Goal: Information Seeking & Learning: Learn about a topic

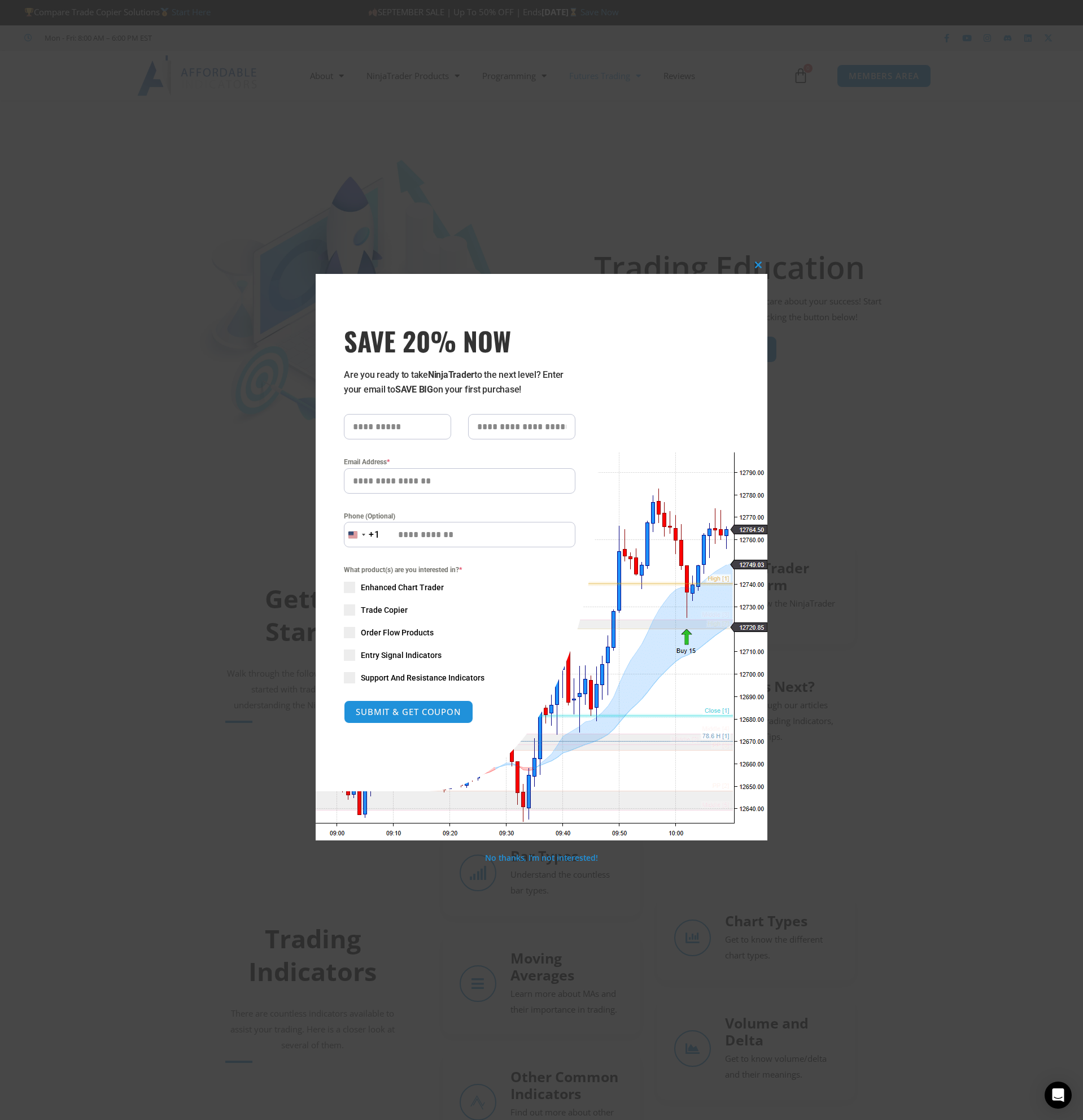
click at [756, 263] on span at bounding box center [759, 264] width 18 height 7
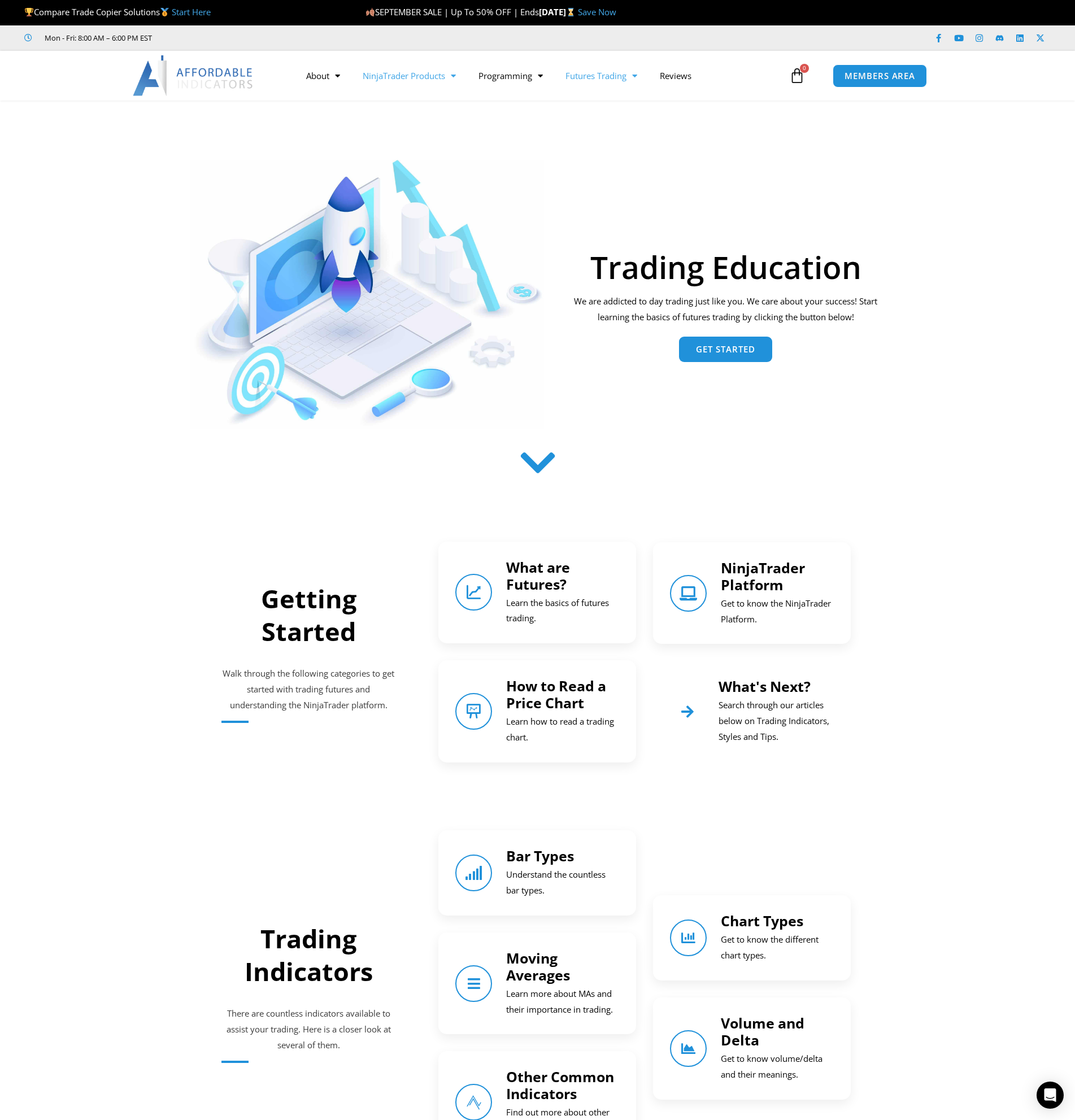
click at [451, 70] on span "Menu" at bounding box center [450, 75] width 11 height 20
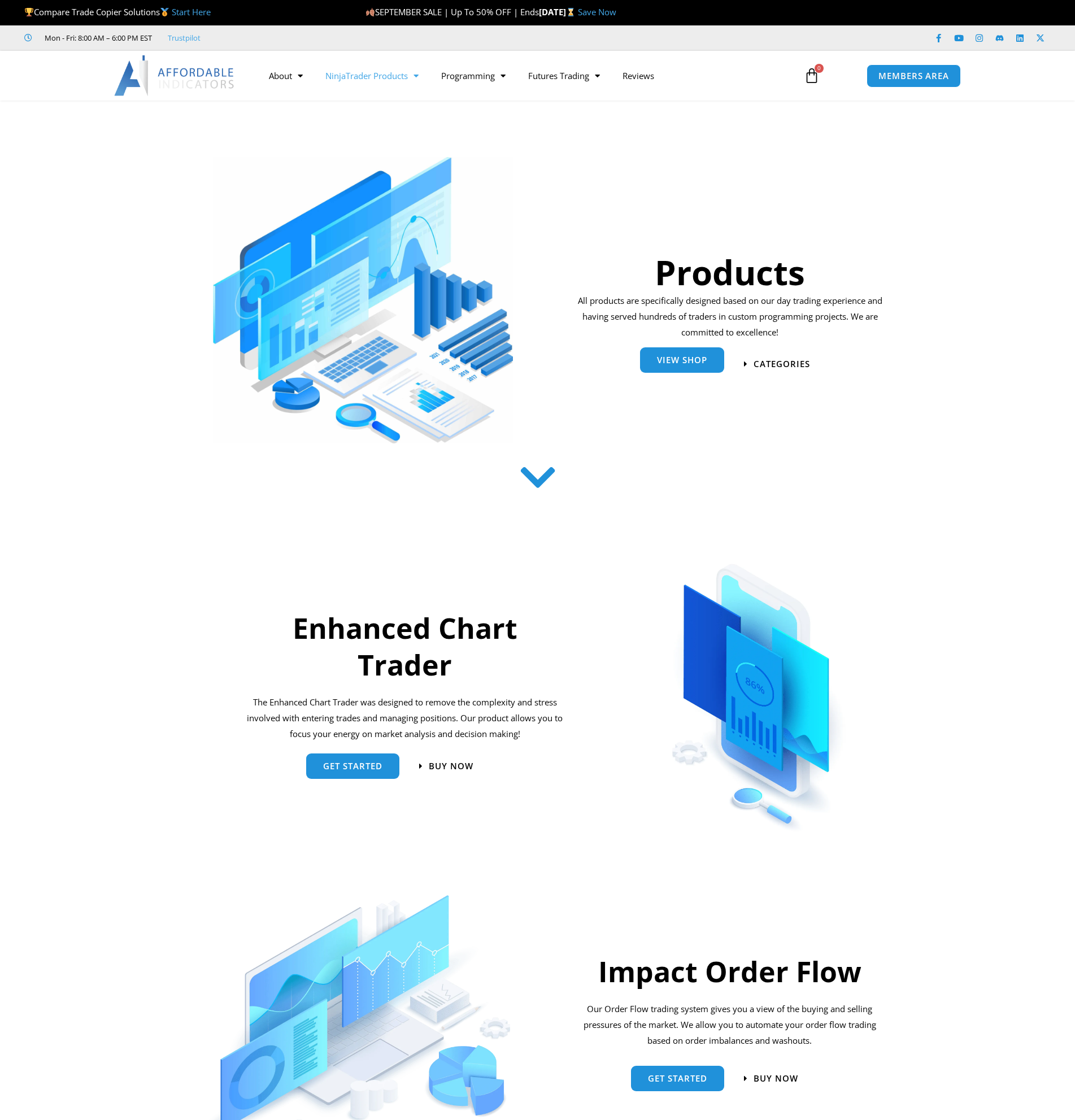
click at [697, 364] on span "View Shop" at bounding box center [682, 360] width 51 height 8
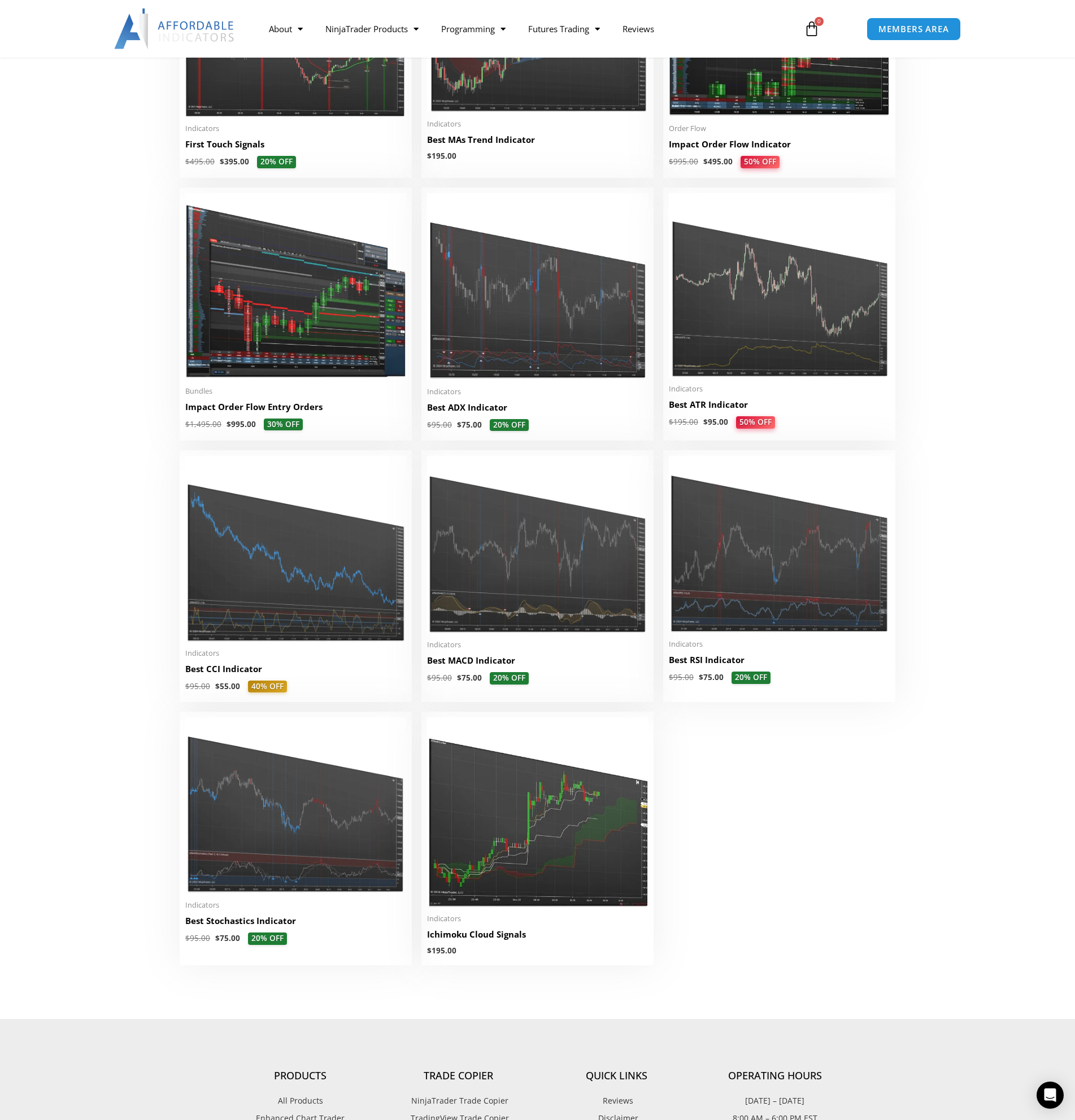
scroll to position [2034, 0]
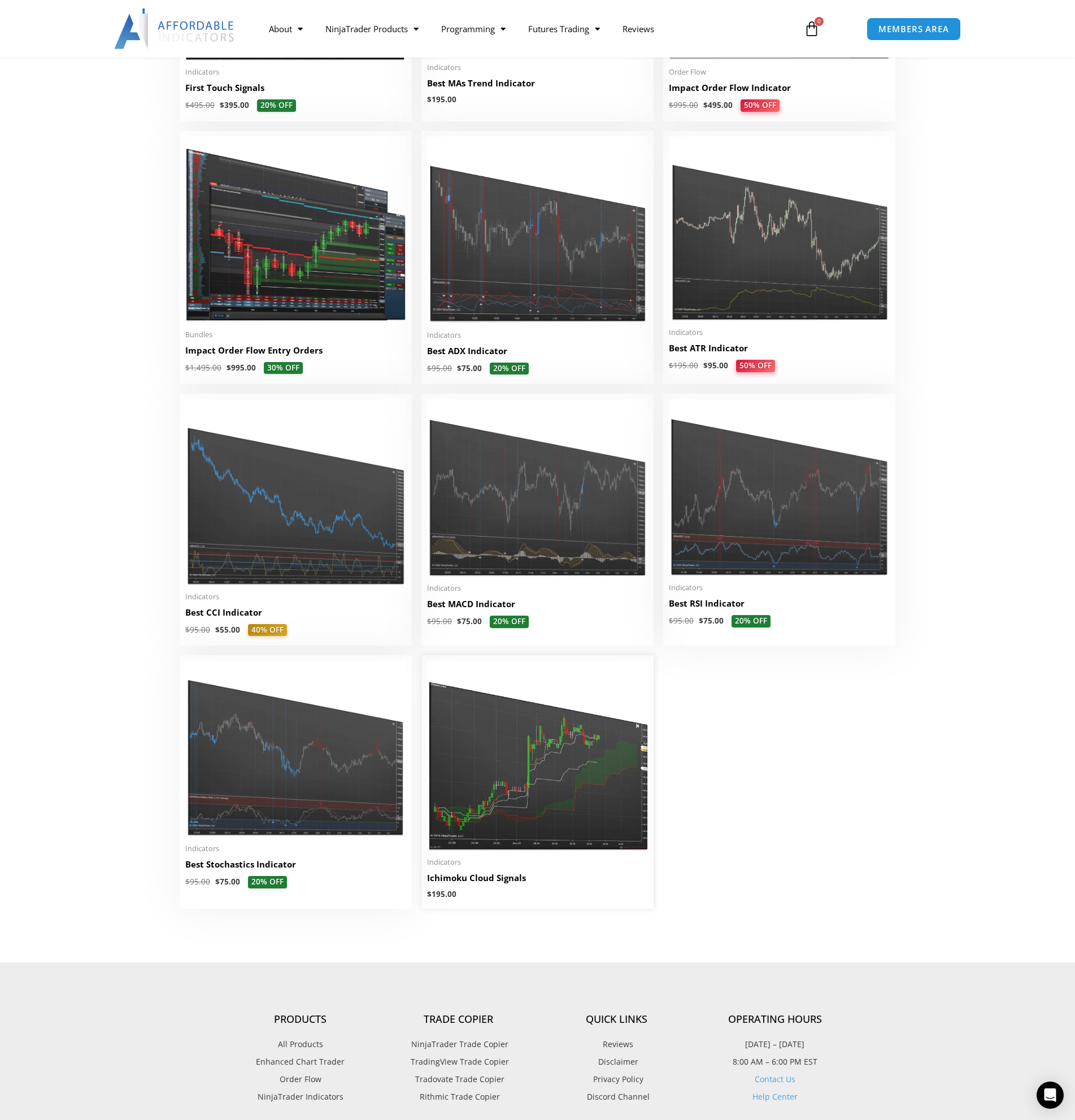
click at [546, 756] on img at bounding box center [538, 755] width 221 height 190
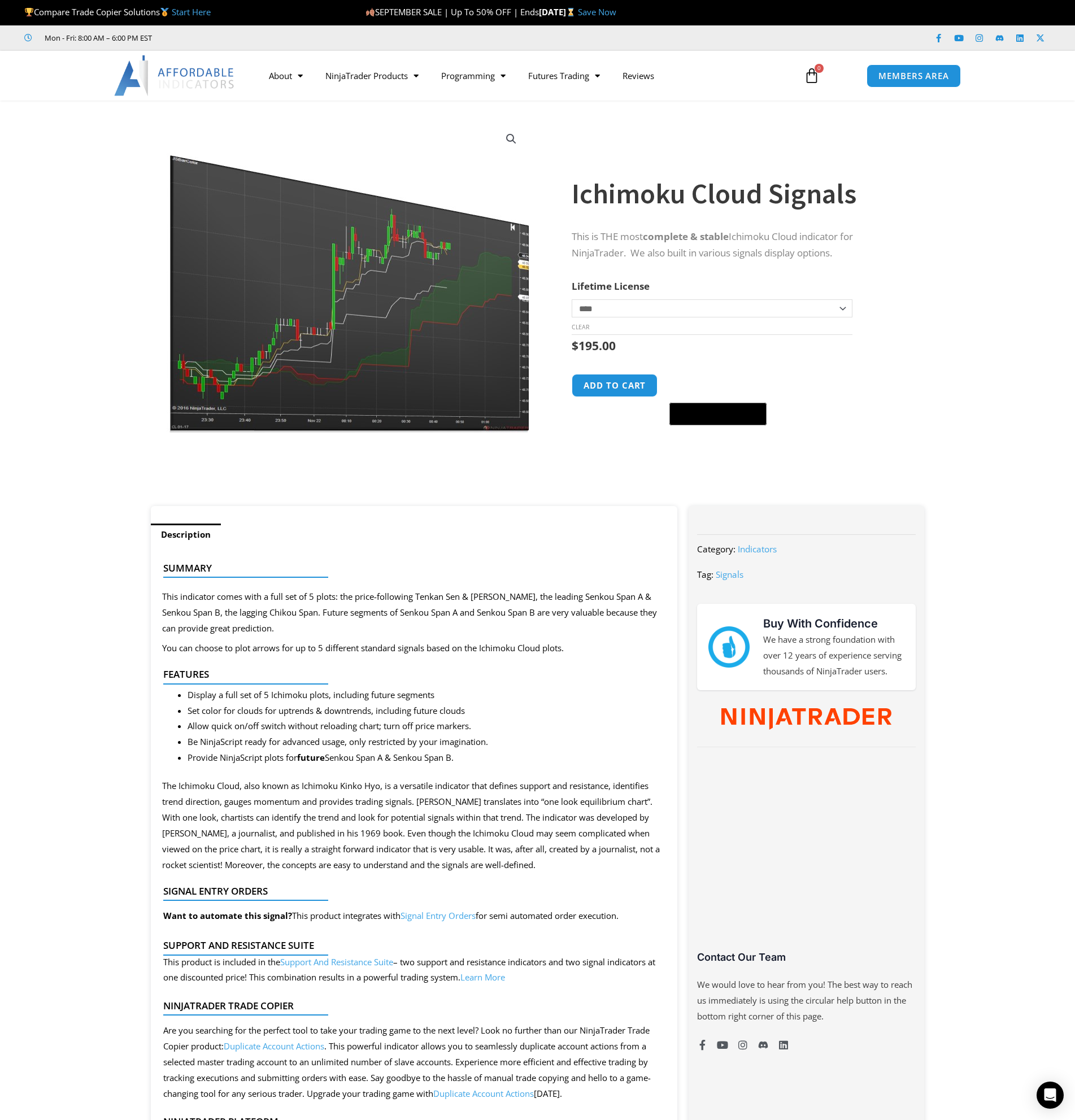
drag, startPoint x: 905, startPoint y: 324, endPoint x: 521, endPoint y: 730, distance: 558.8
click at [521, 731] on li "Allow quick on/off switch without reloading chart; turn off price markers." at bounding box center [427, 726] width 479 height 16
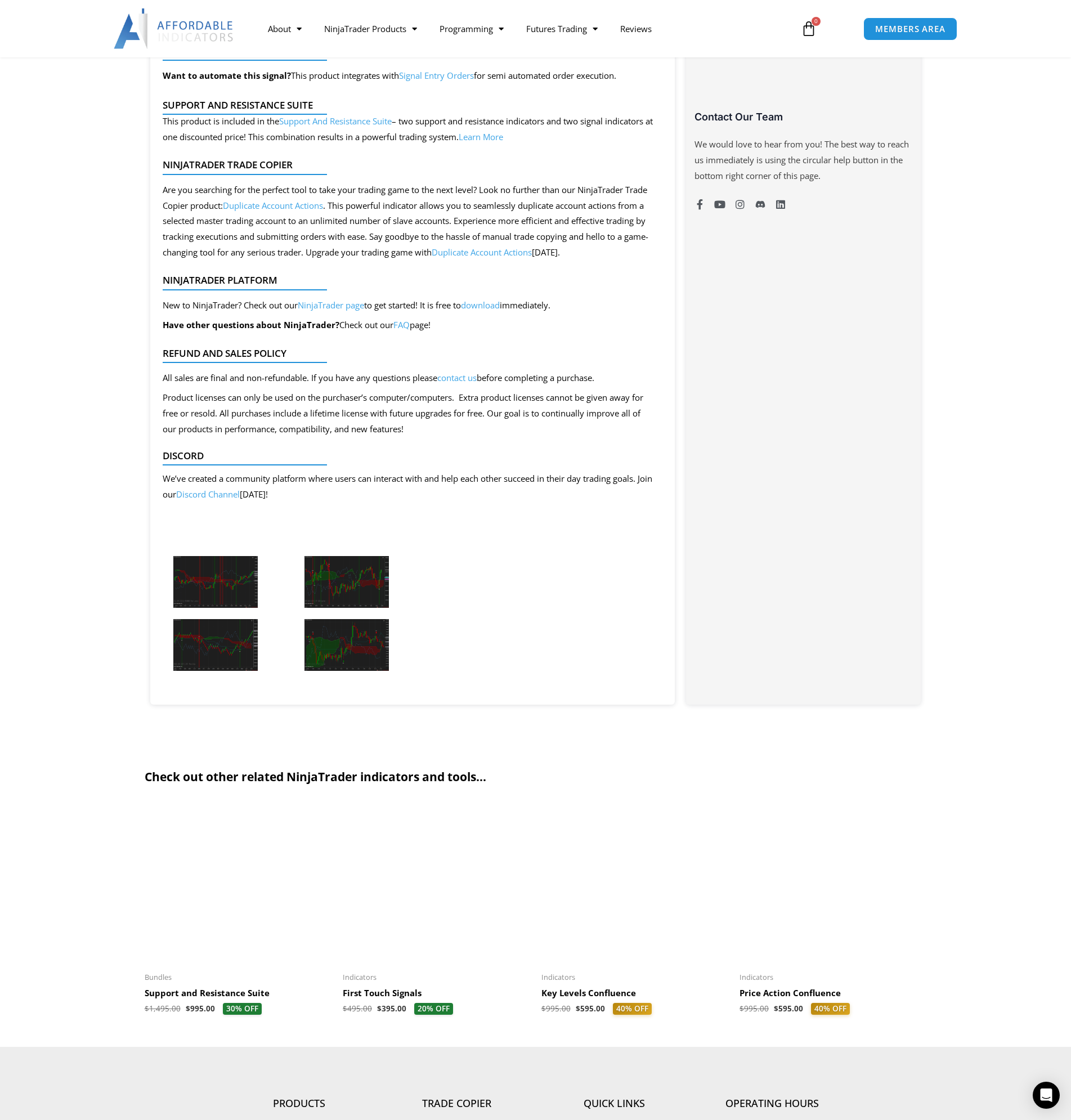
scroll to position [755, 0]
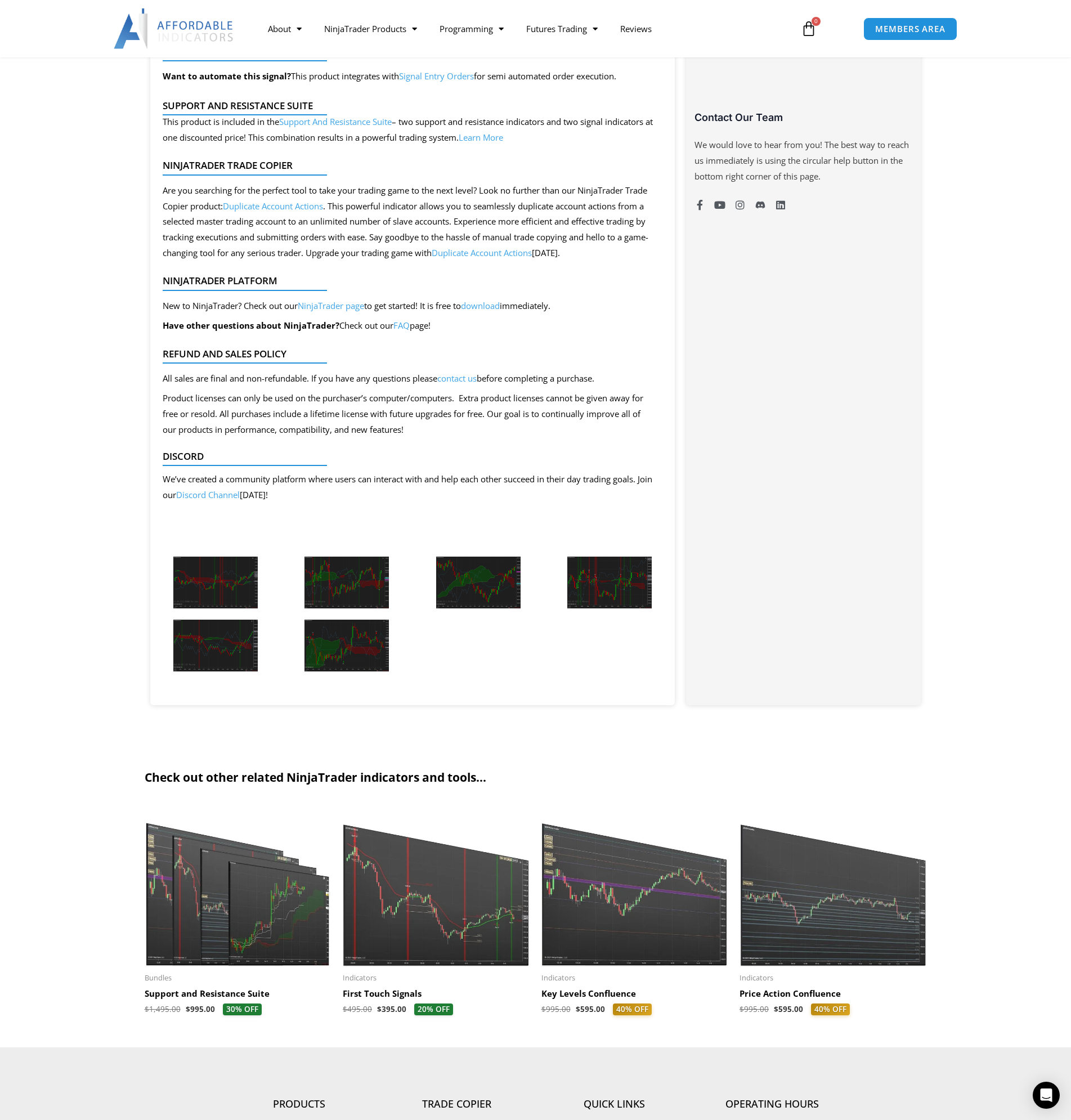
click at [623, 298] on div "New to NinjaTrader? Check out our NinjaTrader page to get started! It is free t…" at bounding box center [409, 318] width 491 height 40
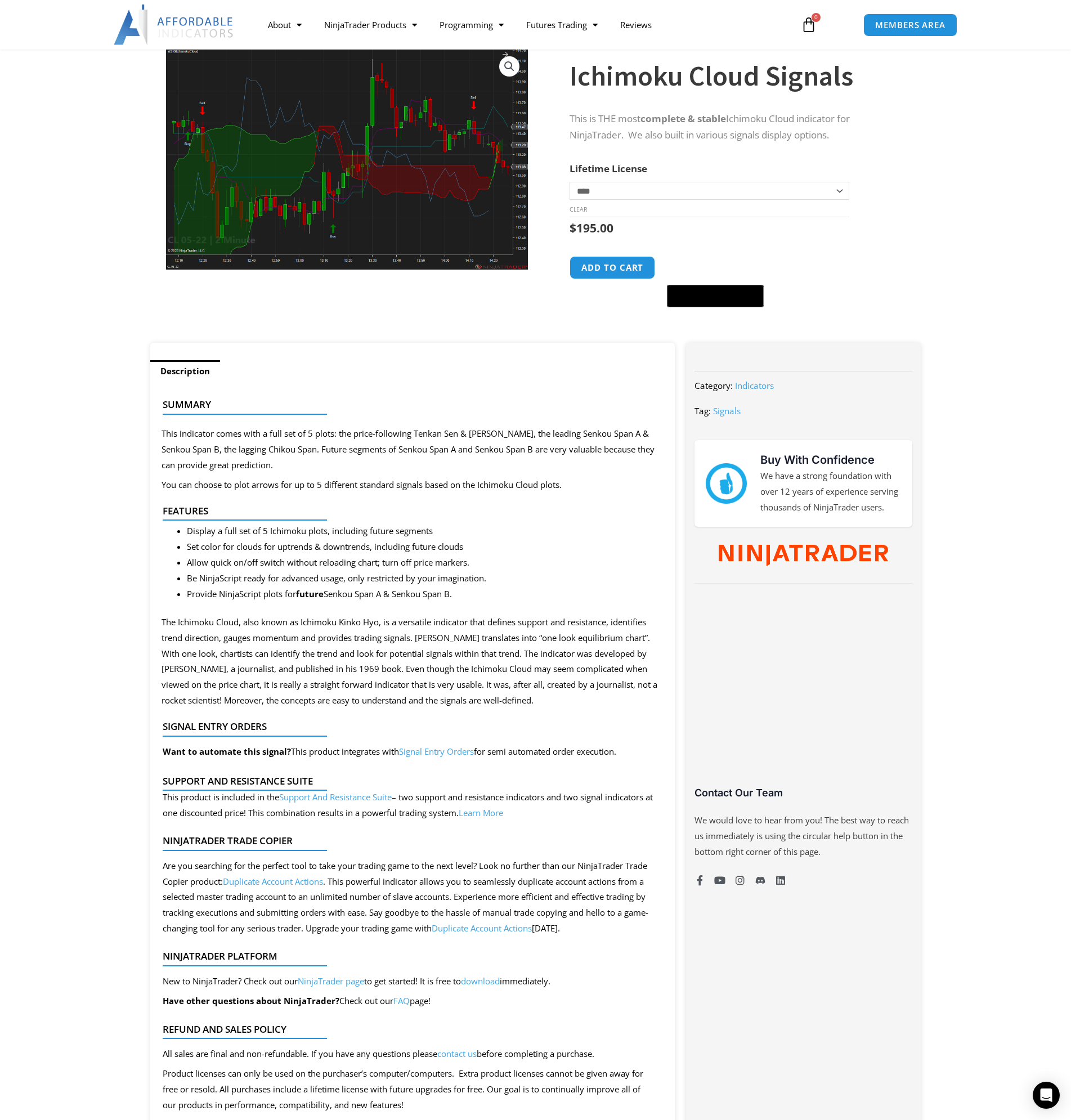
scroll to position [0, 0]
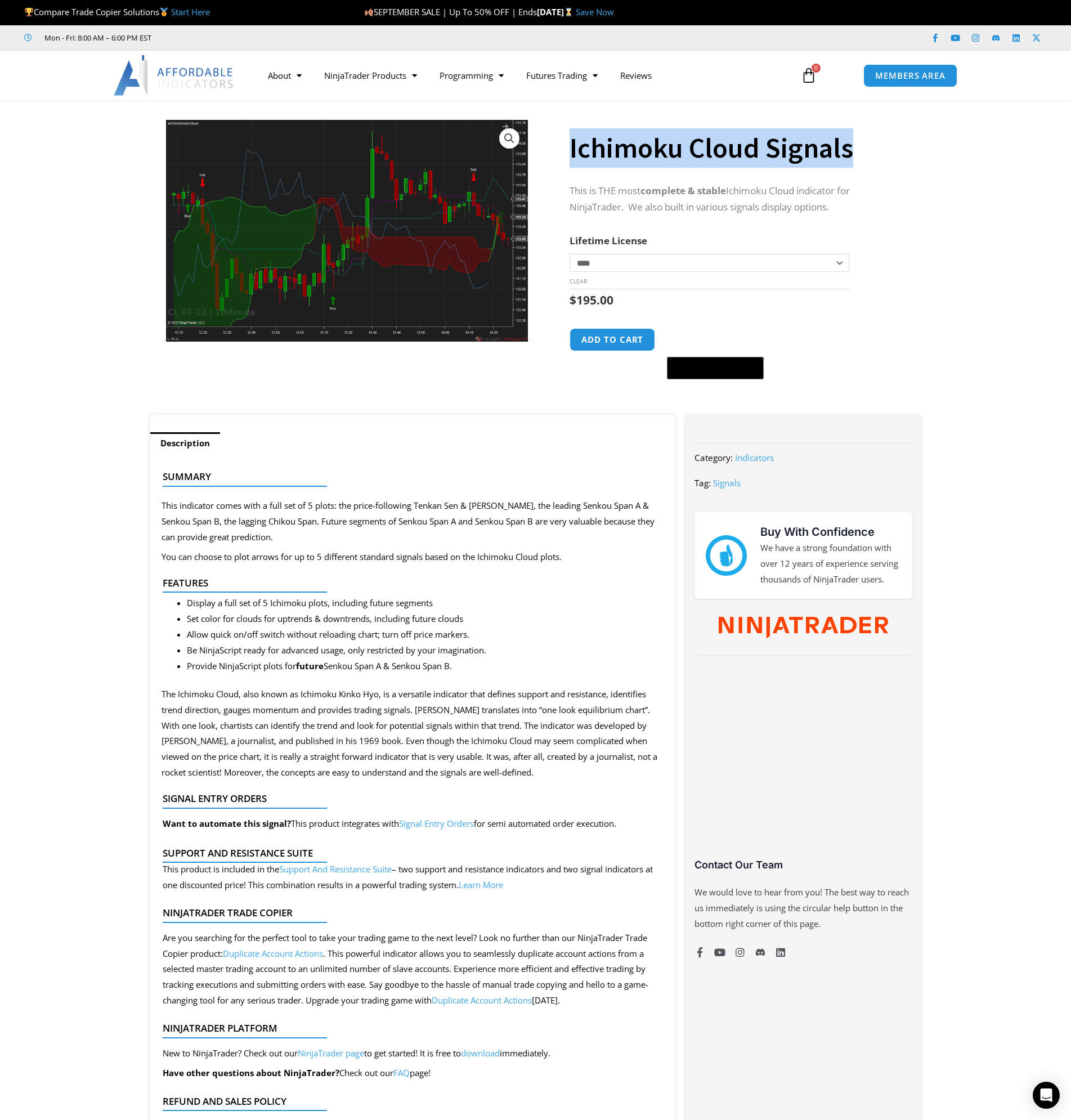
drag, startPoint x: 628, startPoint y: 137, endPoint x: 976, endPoint y: 123, distance: 348.3
click at [976, 123] on section "**********" at bounding box center [535, 263] width 1071 height 303
copy h1 "Ichimoku Cloud Signals"
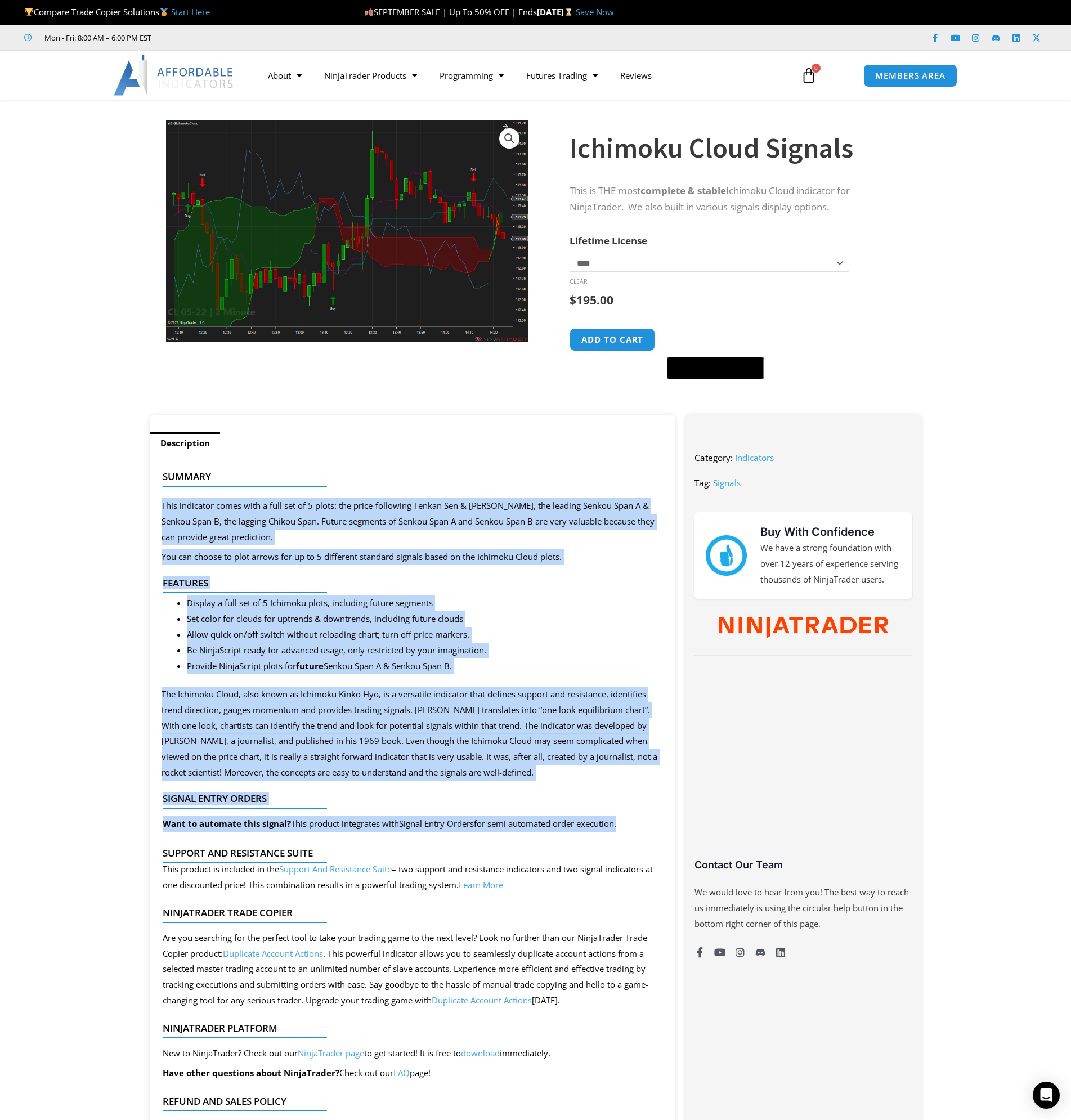
drag, startPoint x: 160, startPoint y: 502, endPoint x: 624, endPoint y: 839, distance: 573.5
click at [624, 839] on div "Summary This indicator comes with a full set of 5 plots: the price-following Te…" at bounding box center [413, 854] width 525 height 799
copy div "This indicator comes with a full set of 5 plots: the price-following Tenkan Sen…"
click at [366, 202] on link "Best Indicators" at bounding box center [371, 199] width 115 height 20
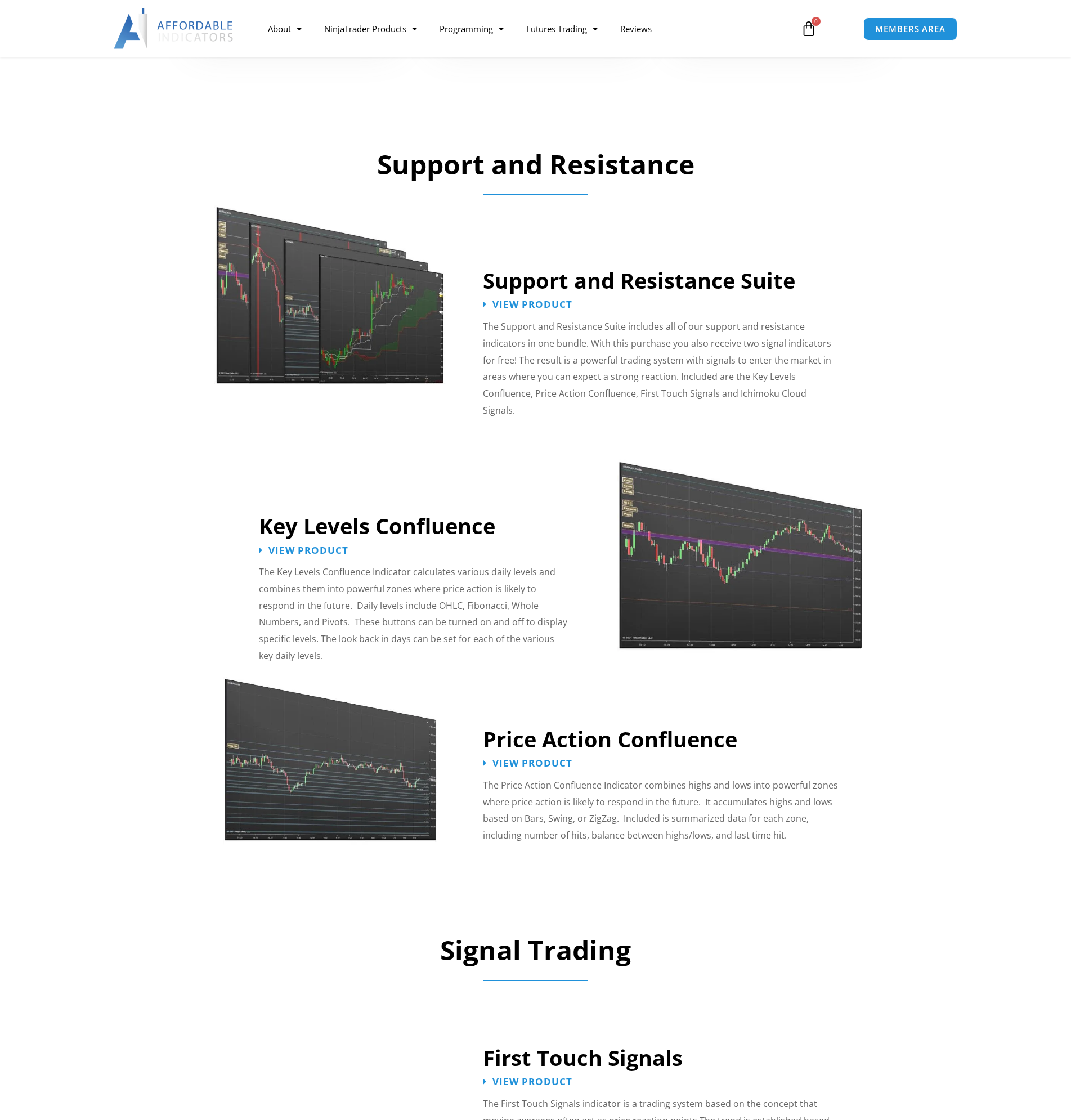
scroll to position [1295, 0]
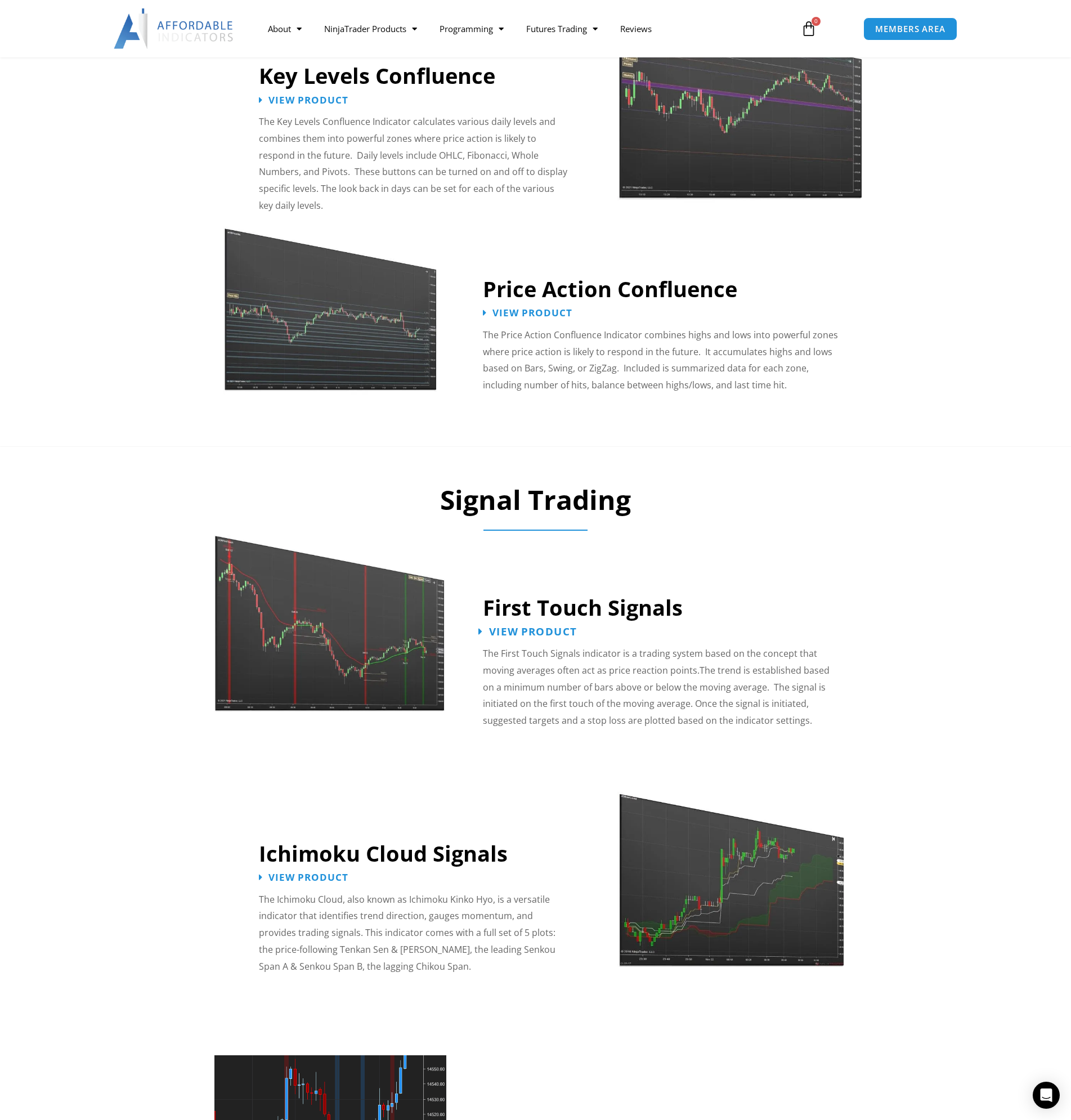
click at [547, 626] on span "View Product" at bounding box center [533, 632] width 88 height 11
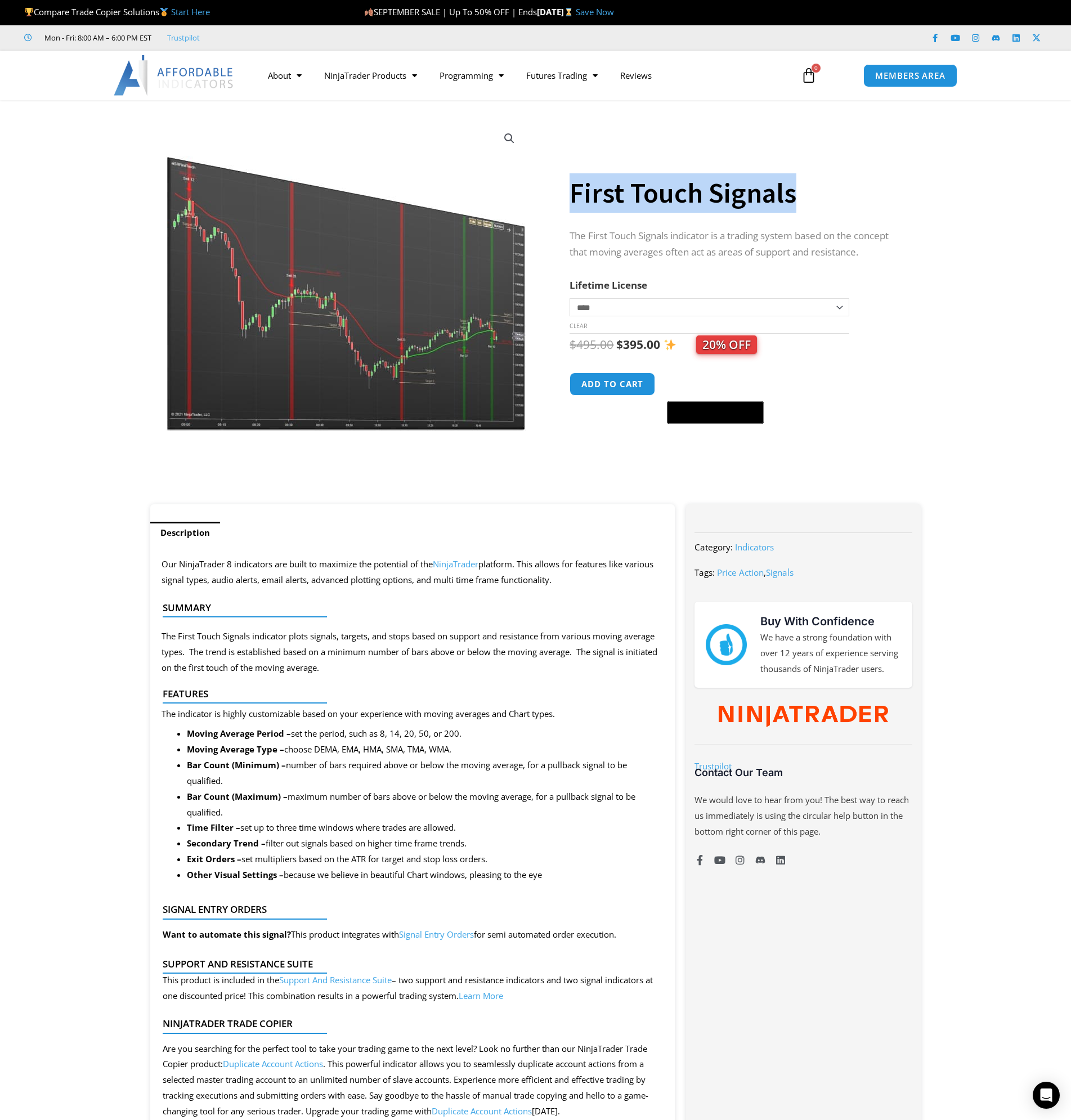
drag, startPoint x: 574, startPoint y: 190, endPoint x: 1023, endPoint y: 172, distance: 449.4
click at [1023, 172] on section "**********" at bounding box center [535, 308] width 1071 height 393
copy h1 "First Touch Signals"
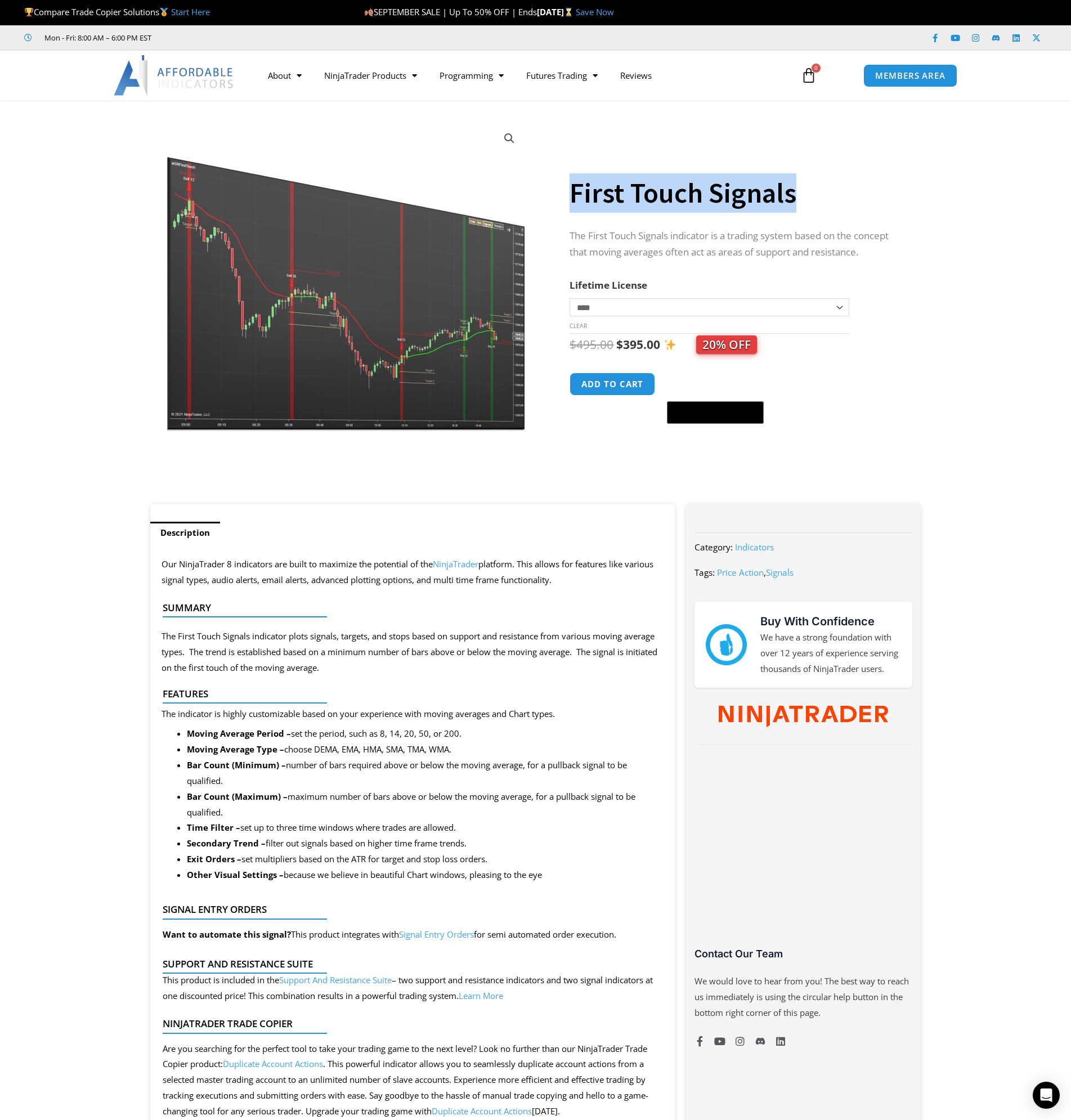
drag, startPoint x: 163, startPoint y: 562, endPoint x: 588, endPoint y: 875, distance: 527.8
click at [588, 875] on div "Our NinjaTrader 8 indicators are built to maximize the potential of the NinjaTr…" at bounding box center [413, 954] width 525 height 820
copy div "Our NinjaTrader 8 indicators are built to maximize the potential of the NinjaTr…"
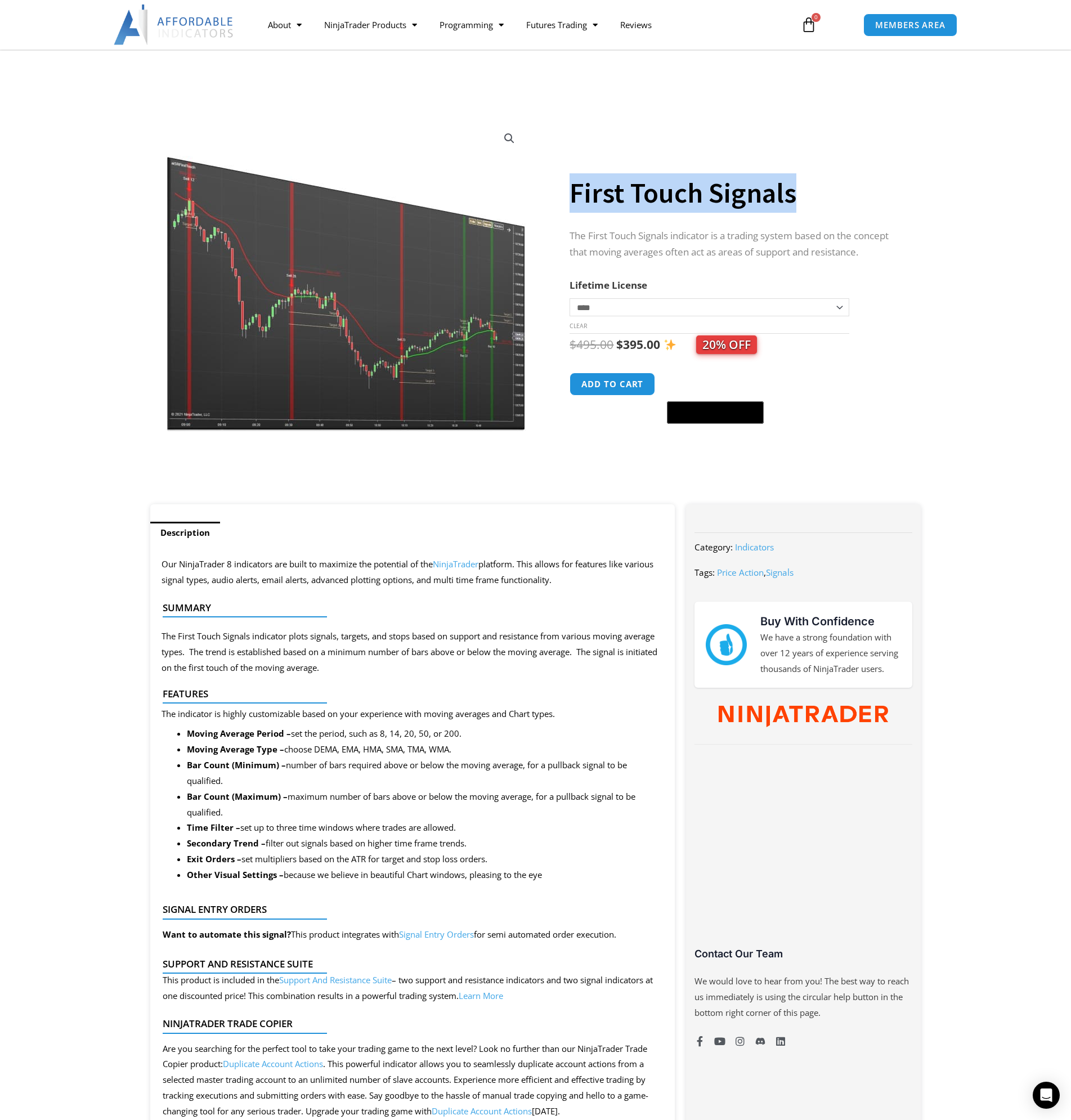
scroll to position [394, 0]
